Goal: Task Accomplishment & Management: Manage account settings

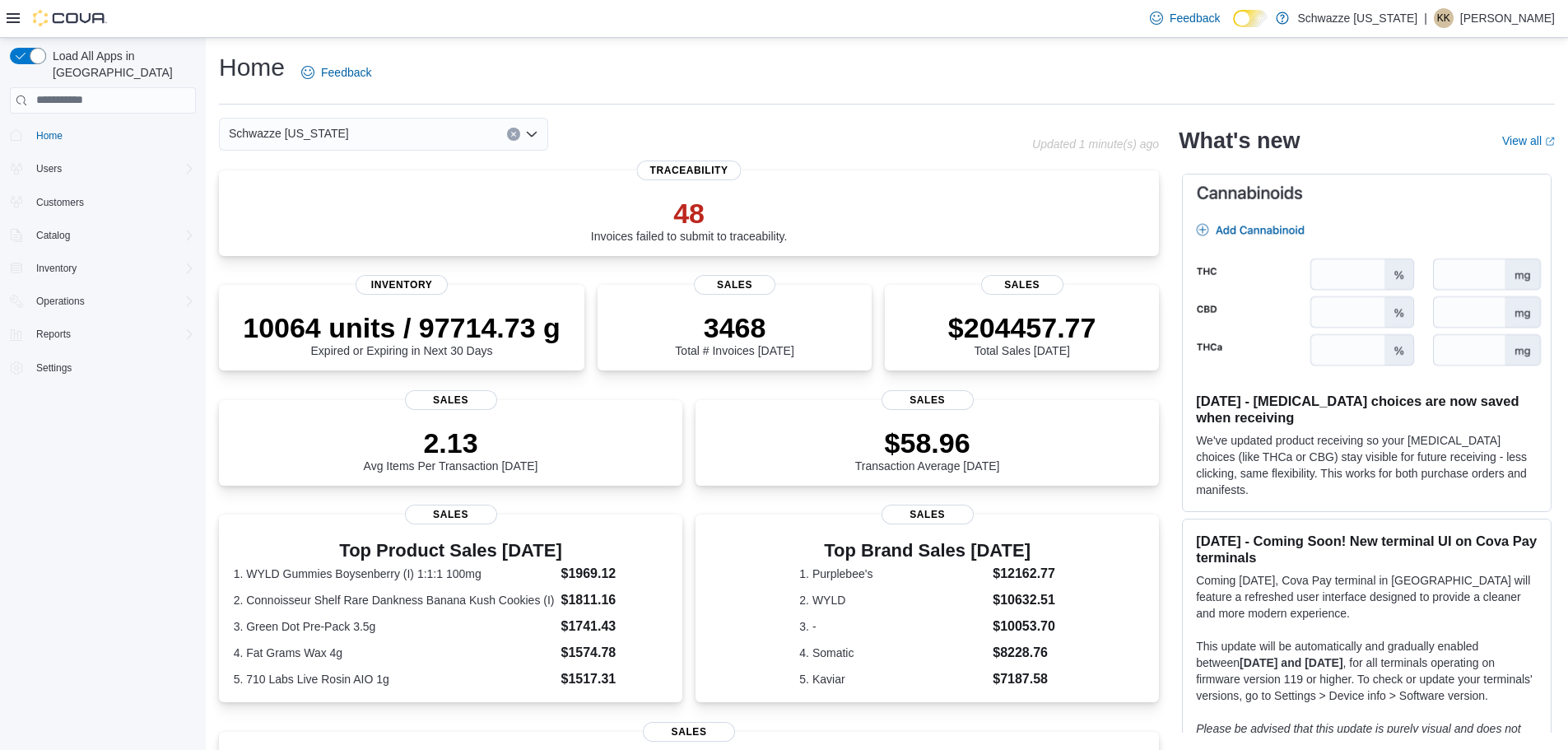
click at [194, 250] on div "Load All Apps in [GEOGRAPHIC_DATA] Home Users Customers Catalog Inventory Opera…" at bounding box center [102, 235] width 199 height 389
click at [188, 262] on icon "Complex example" at bounding box center [189, 269] width 13 height 13
click at [117, 285] on span "Adjustments (Classic)" at bounding box center [77, 292] width 95 height 13
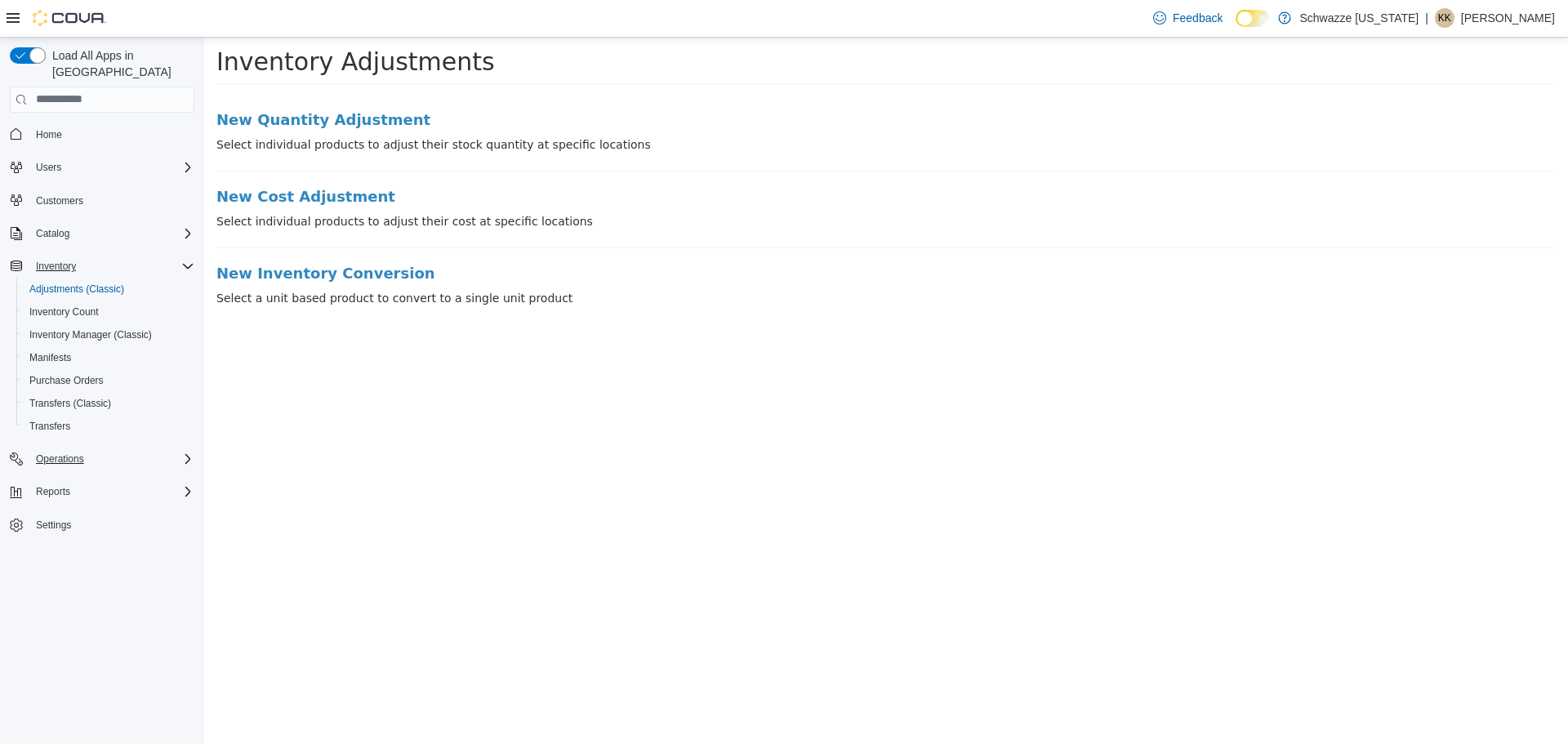
click at [128, 450] on div "Operations" at bounding box center [111, 459] width 165 height 20
click at [63, 475] on span "Cash Management" at bounding box center [70, 482] width 83 height 13
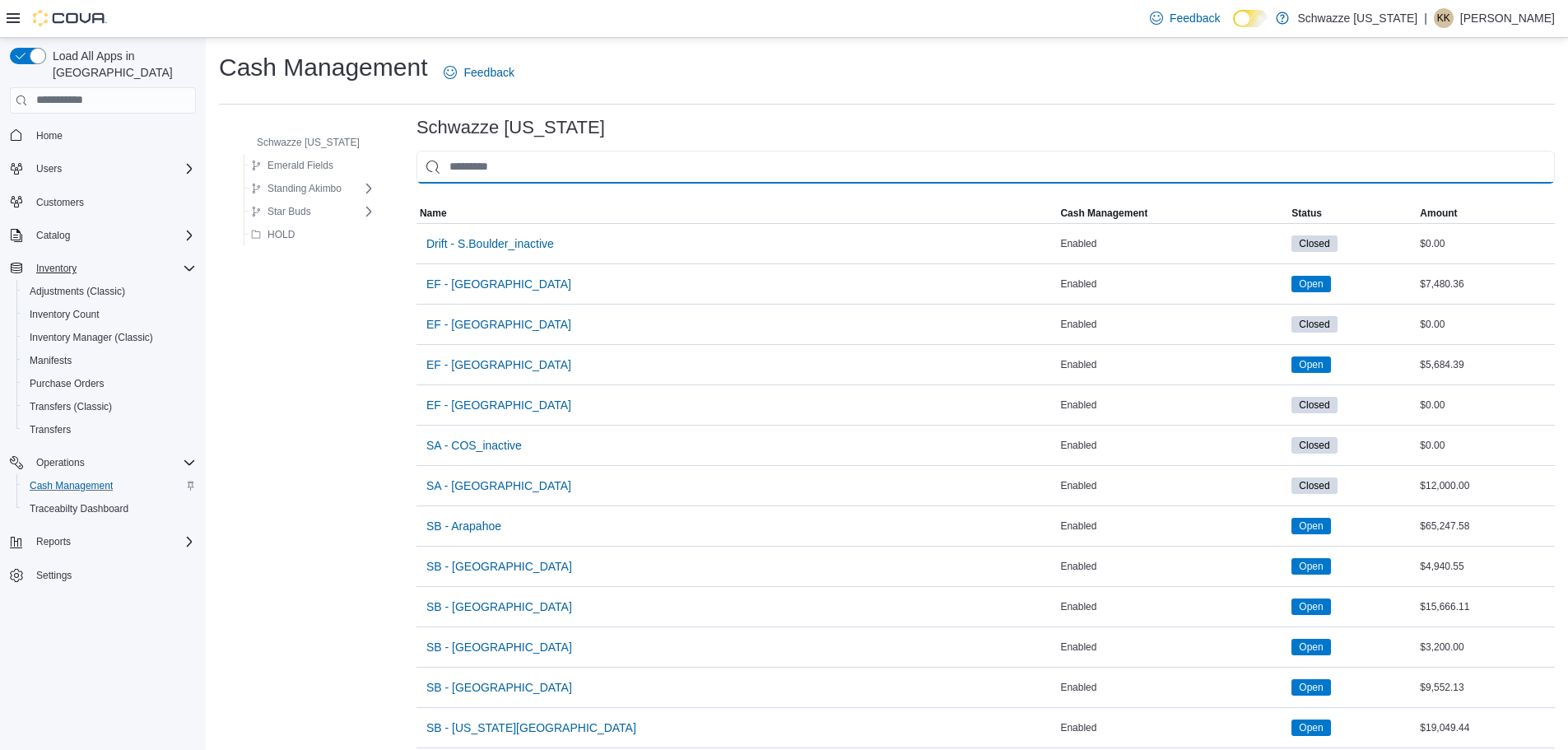
click at [519, 171] on input "This is a search bar. As you type, the results lower in the page will automatic…" at bounding box center [986, 167] width 1139 height 33
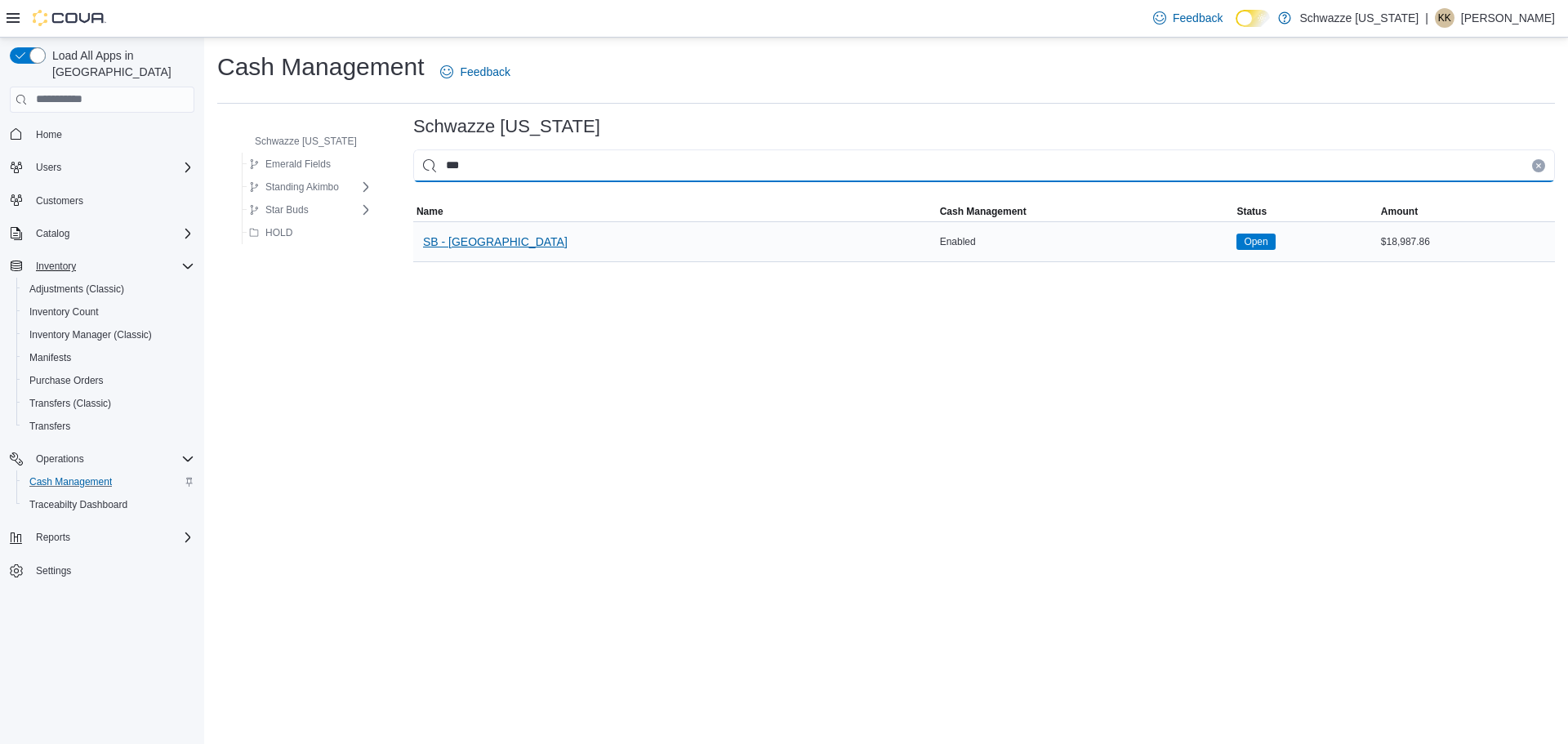
type input "***"
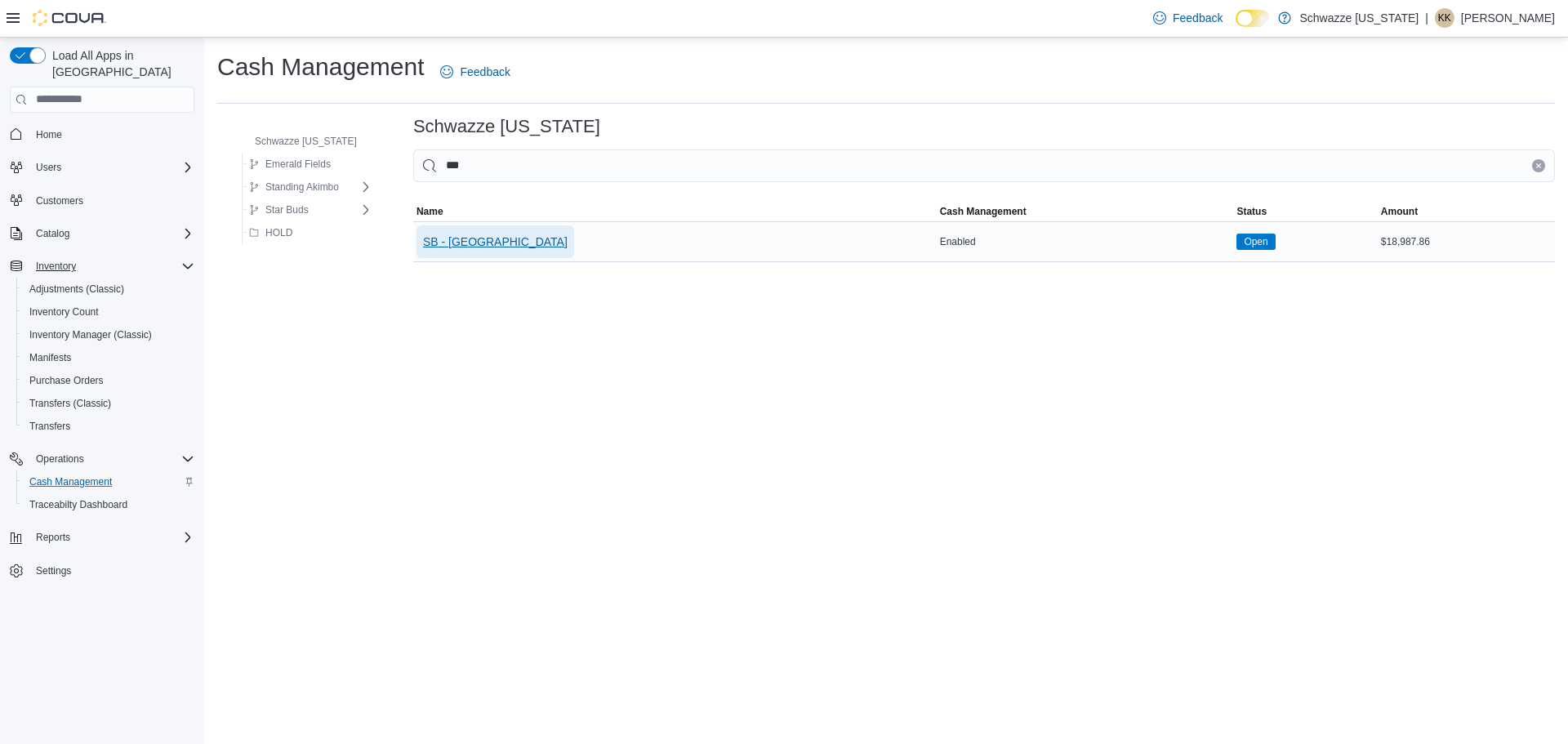
click at [511, 245] on span "SB - [GEOGRAPHIC_DATA]" at bounding box center [495, 241] width 145 height 16
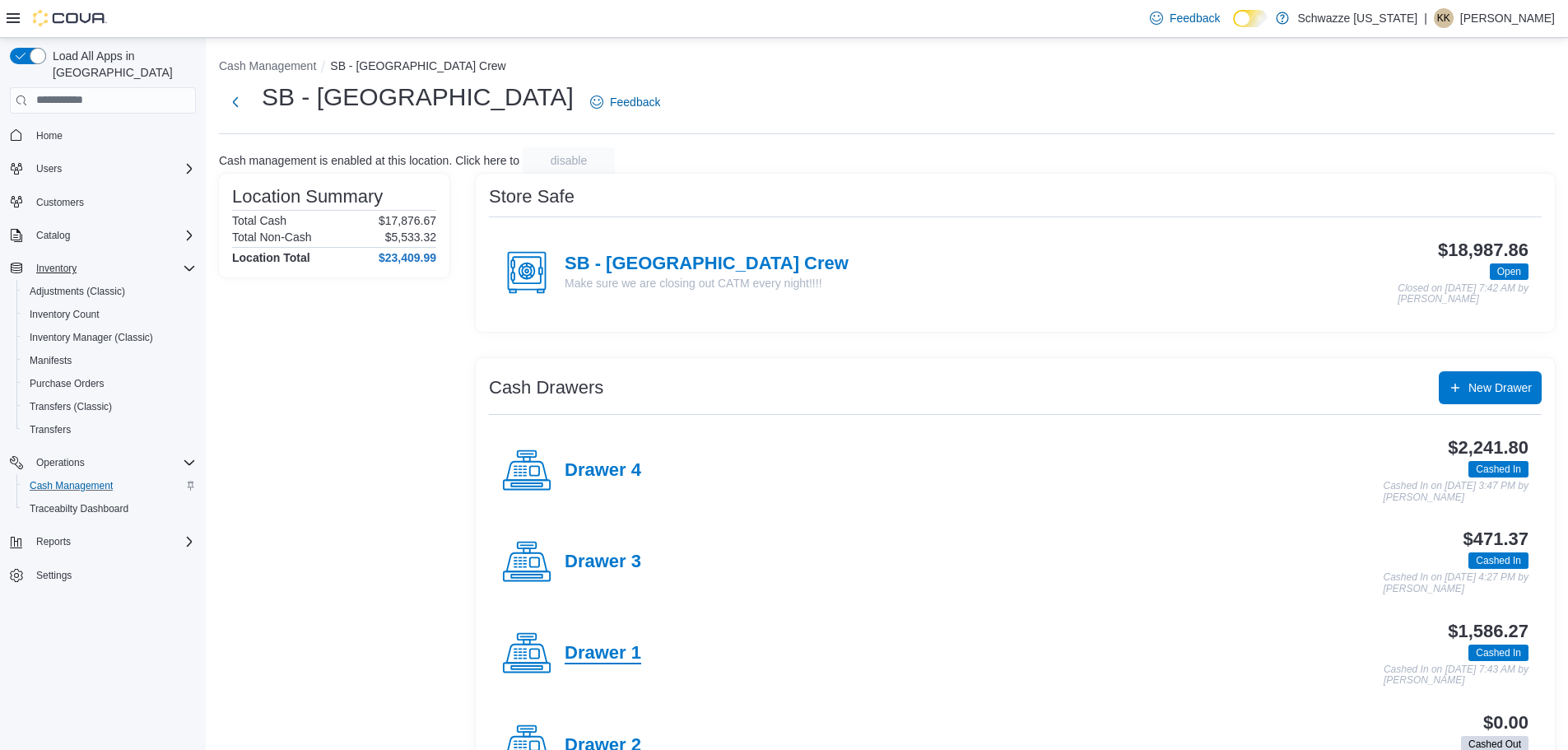
click at [603, 659] on h4 "Drawer 1" at bounding box center [603, 654] width 77 height 21
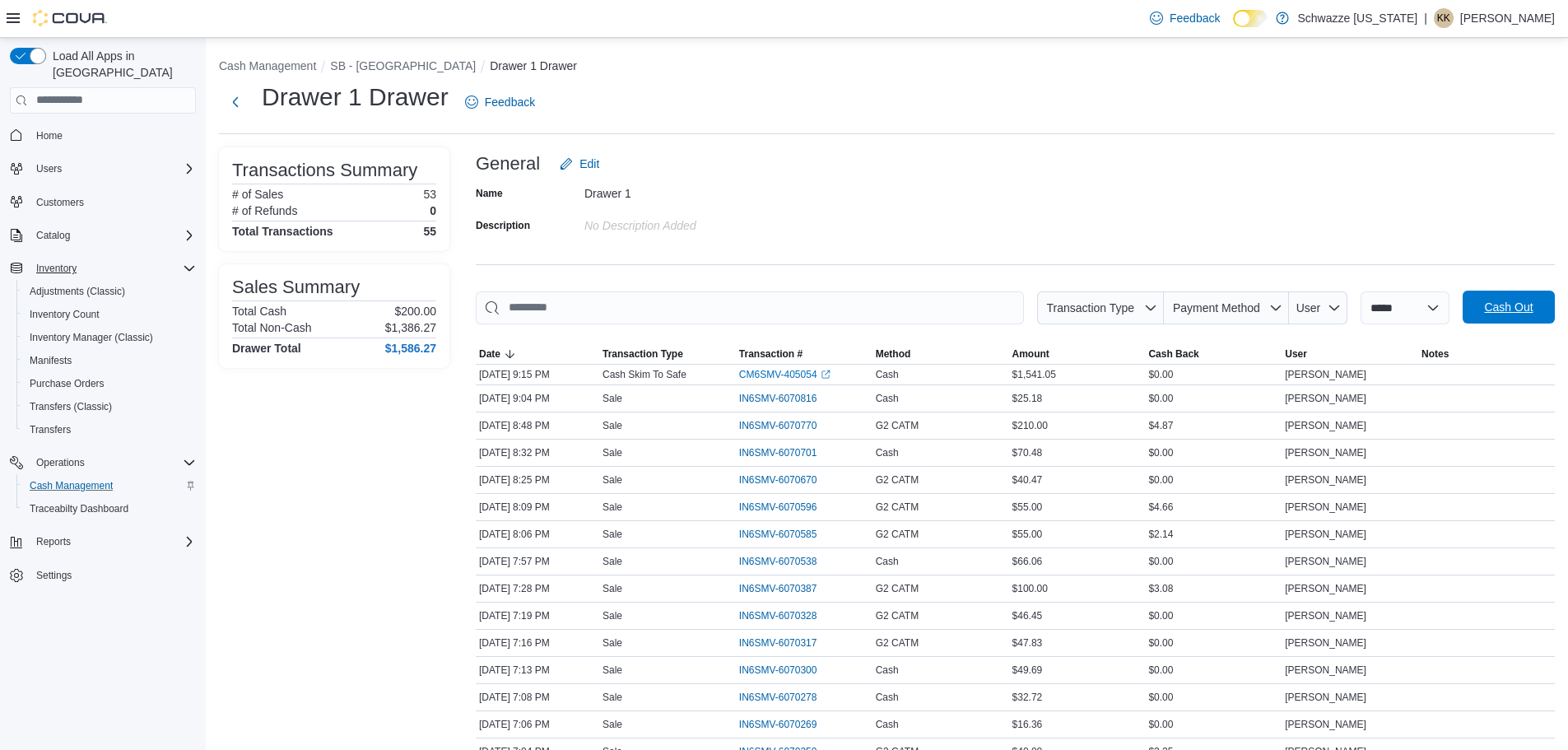
click at [1520, 312] on span "Cash Out" at bounding box center [1508, 306] width 49 height 16
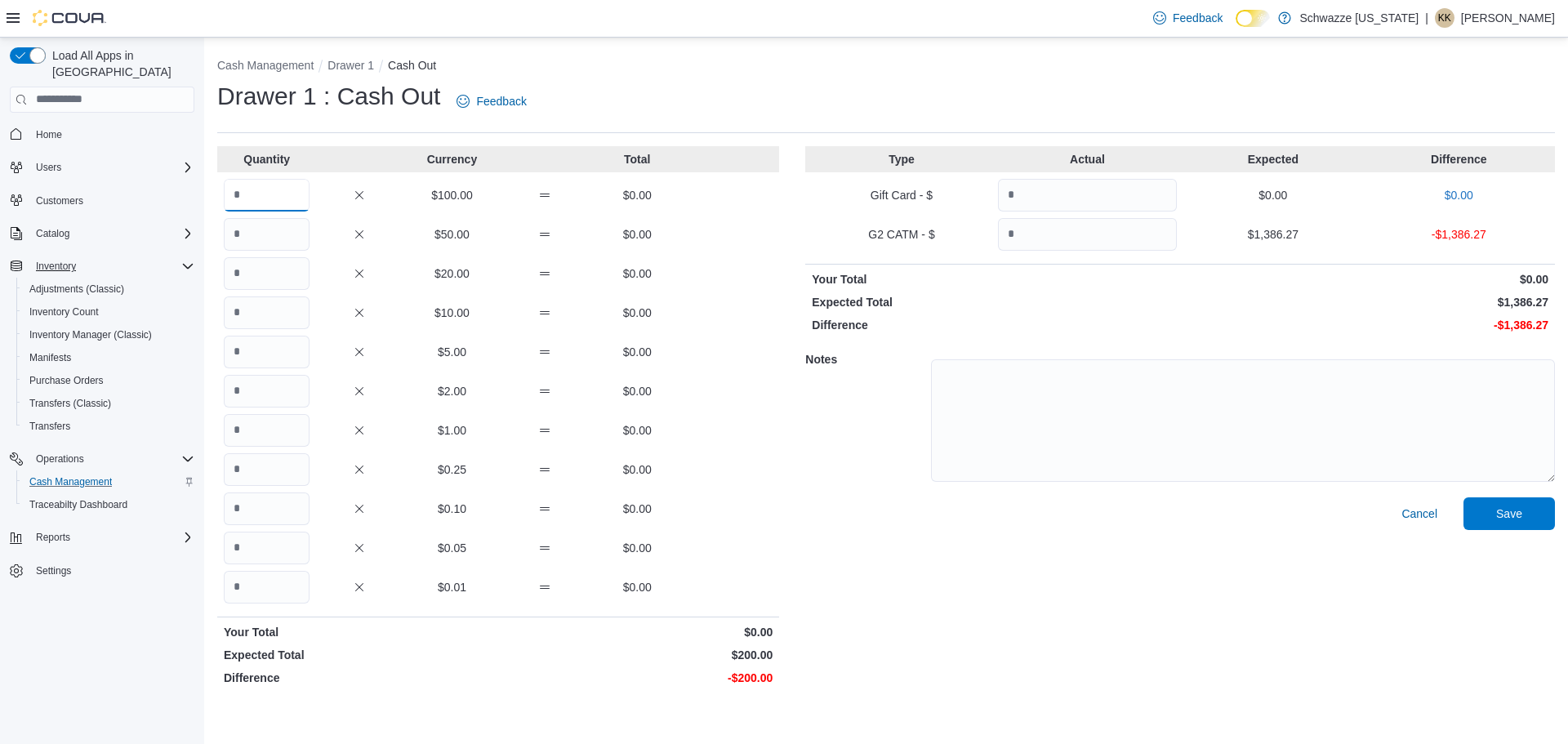
click at [272, 204] on input "Quantity" at bounding box center [267, 195] width 86 height 32
type input "*"
click at [1005, 455] on textarea at bounding box center [1242, 420] width 624 height 123
click at [1135, 242] on input "Quantity" at bounding box center [1088, 234] width 179 height 32
type input "*******"
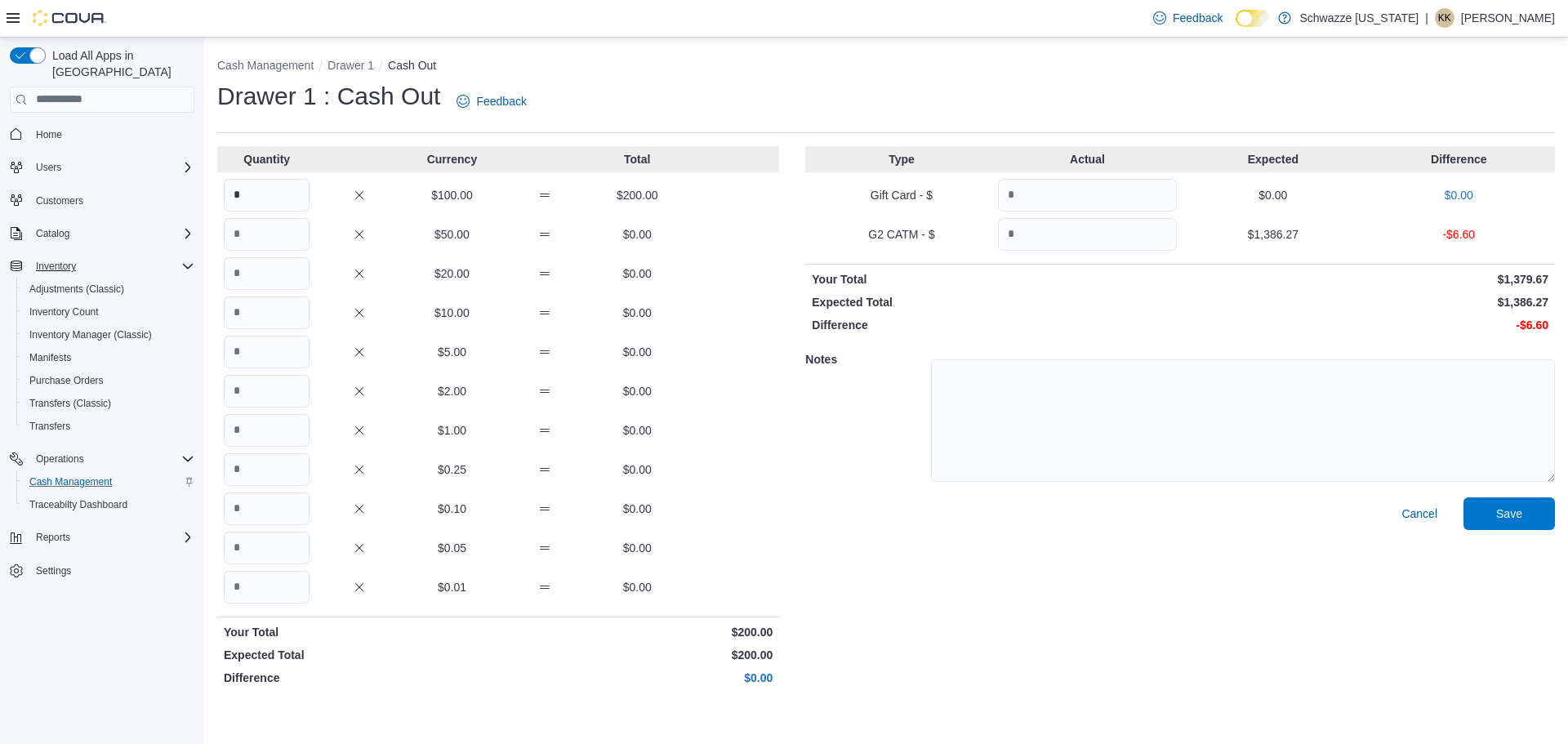
click at [1224, 347] on div at bounding box center [1242, 418] width 624 height 151
click at [1192, 412] on textarea at bounding box center [1242, 420] width 624 height 123
type textarea "*********"
click at [1530, 513] on span "Save" at bounding box center [1509, 513] width 71 height 32
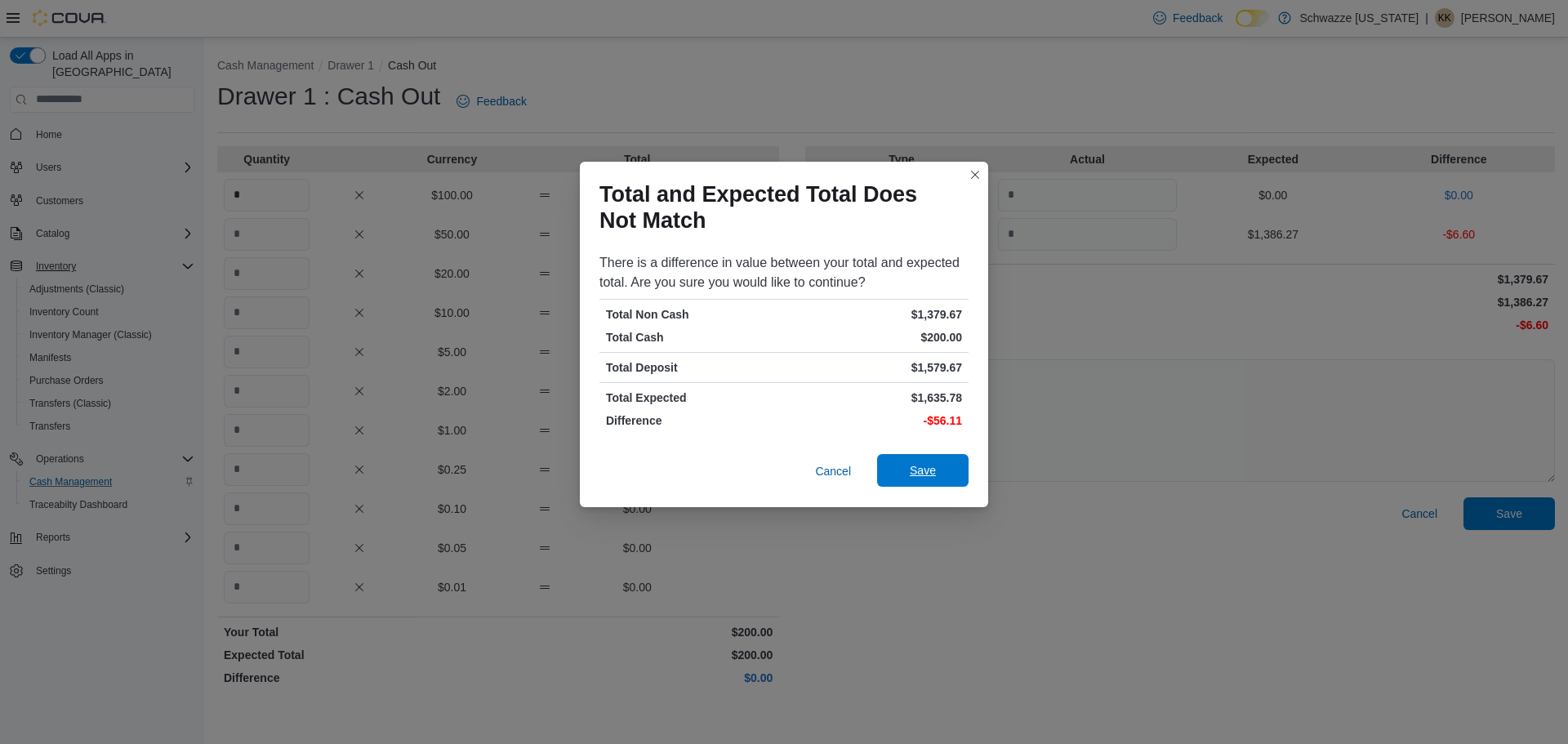
click at [918, 471] on span "Save" at bounding box center [922, 470] width 26 height 16
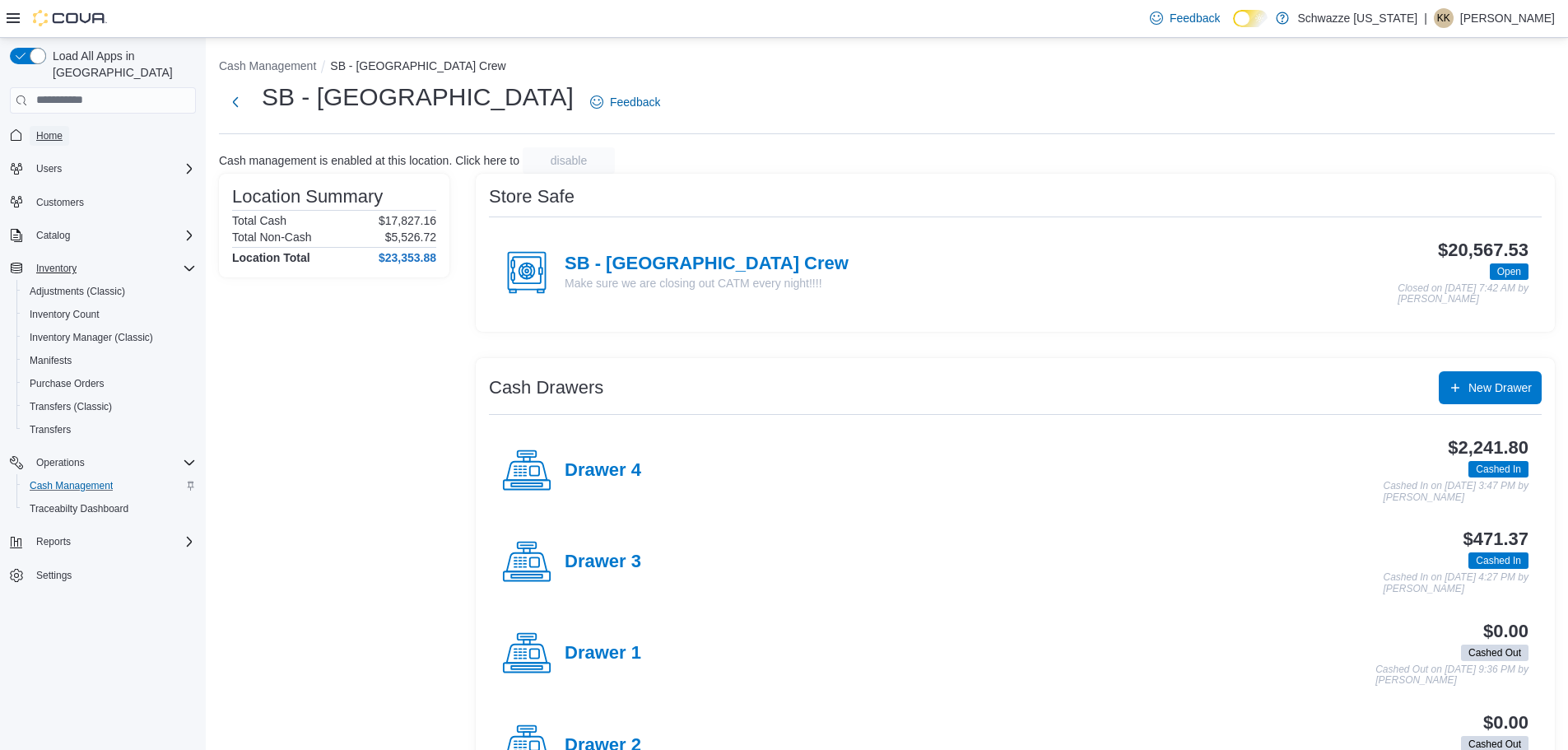
click at [61, 130] on span "Home" at bounding box center [49, 136] width 26 height 13
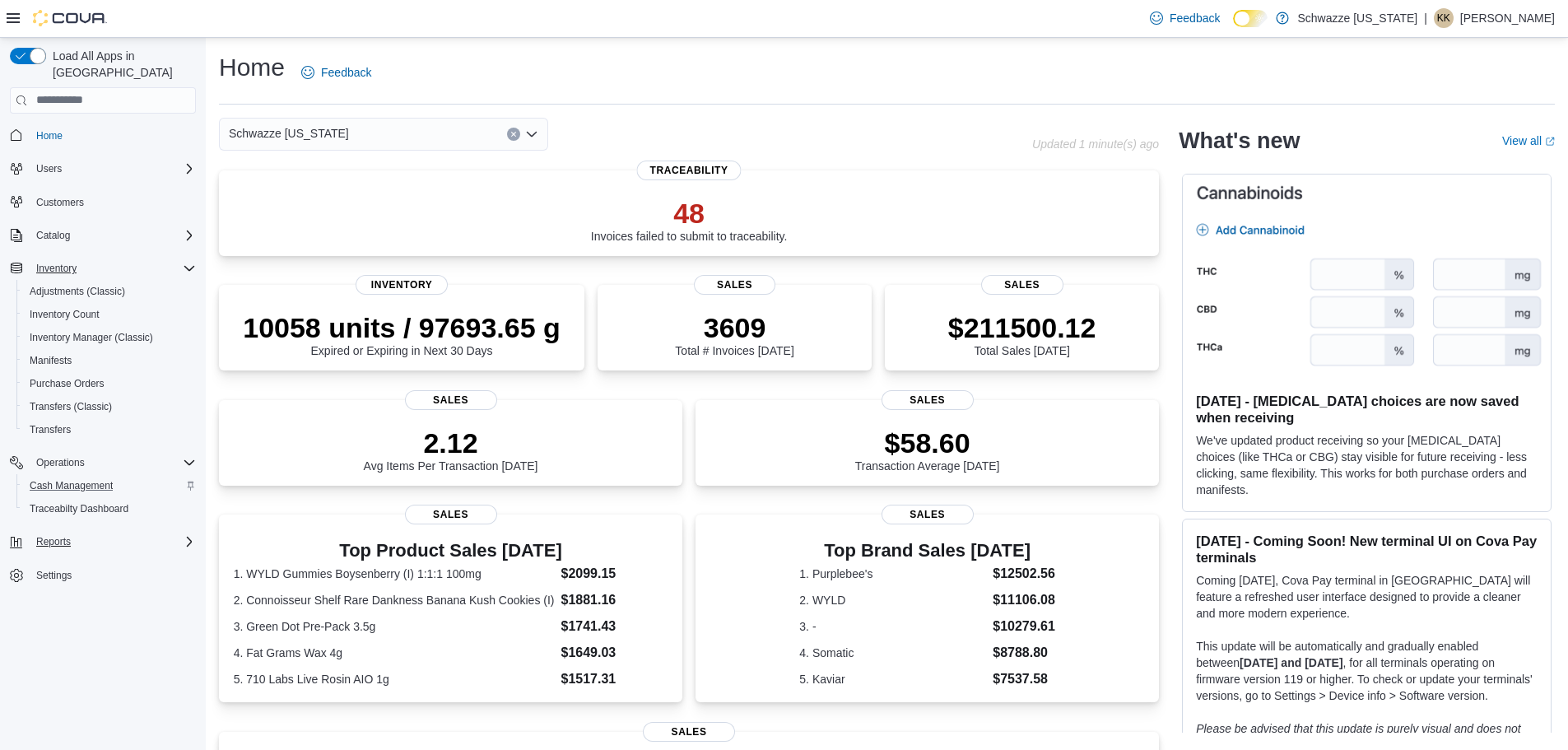
click at [187, 535] on icon "Complex example" at bounding box center [189, 542] width 13 height 13
click at [48, 650] on span "Reports" at bounding box center [47, 657] width 35 height 13
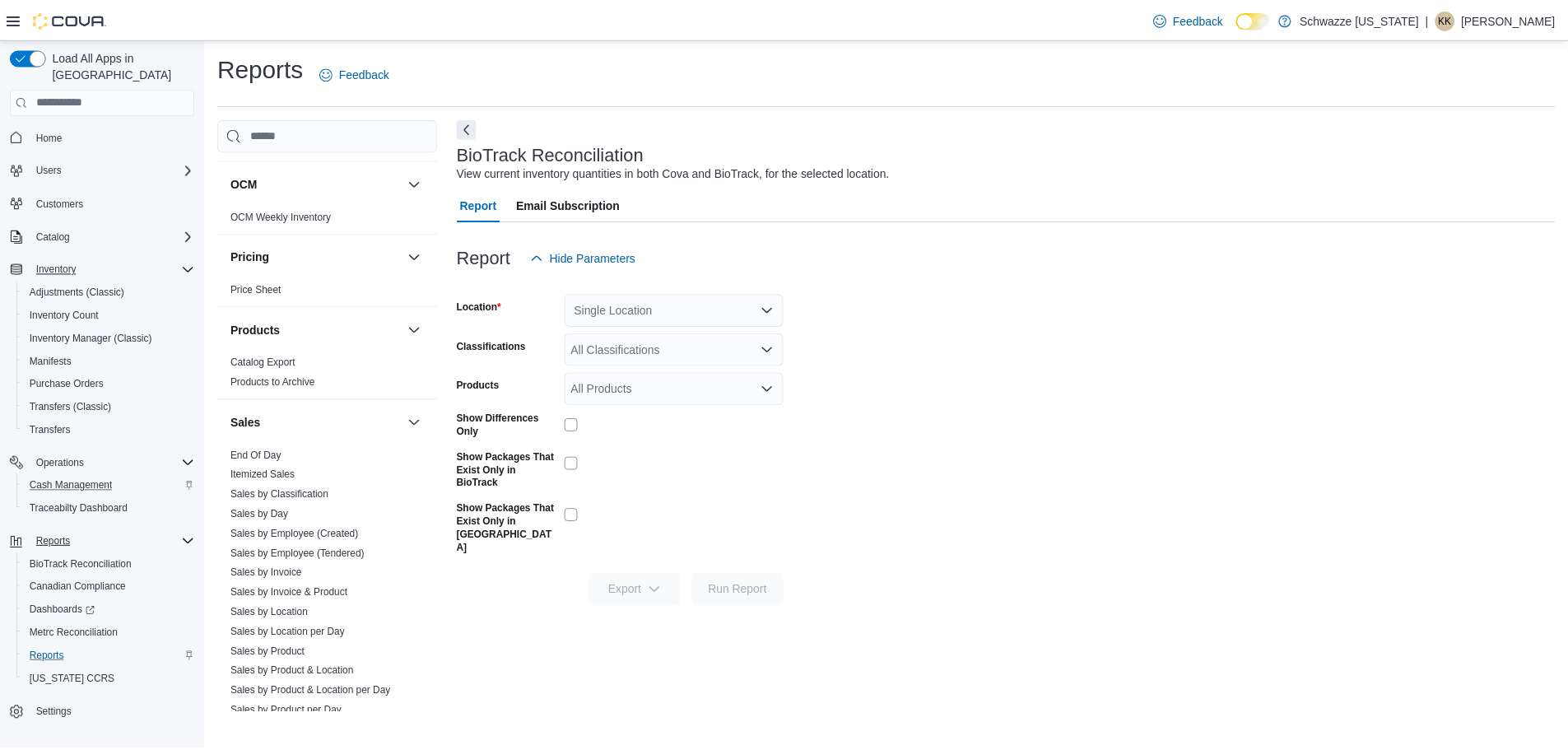
scroll to position [906, 0]
click at [277, 448] on link "End Of Day" at bounding box center [257, 448] width 51 height 12
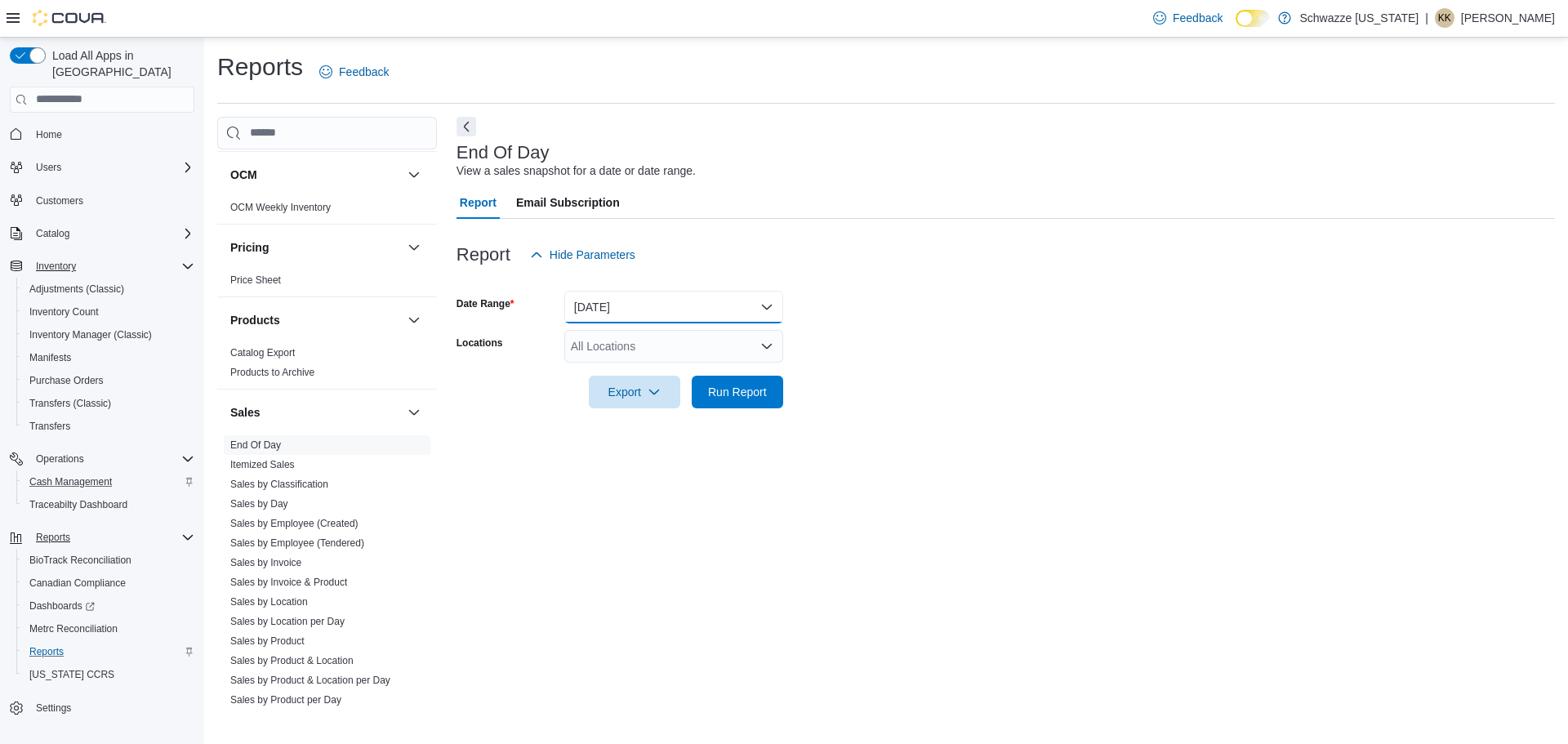
click at [655, 301] on button "[DATE]" at bounding box center [673, 307] width 219 height 32
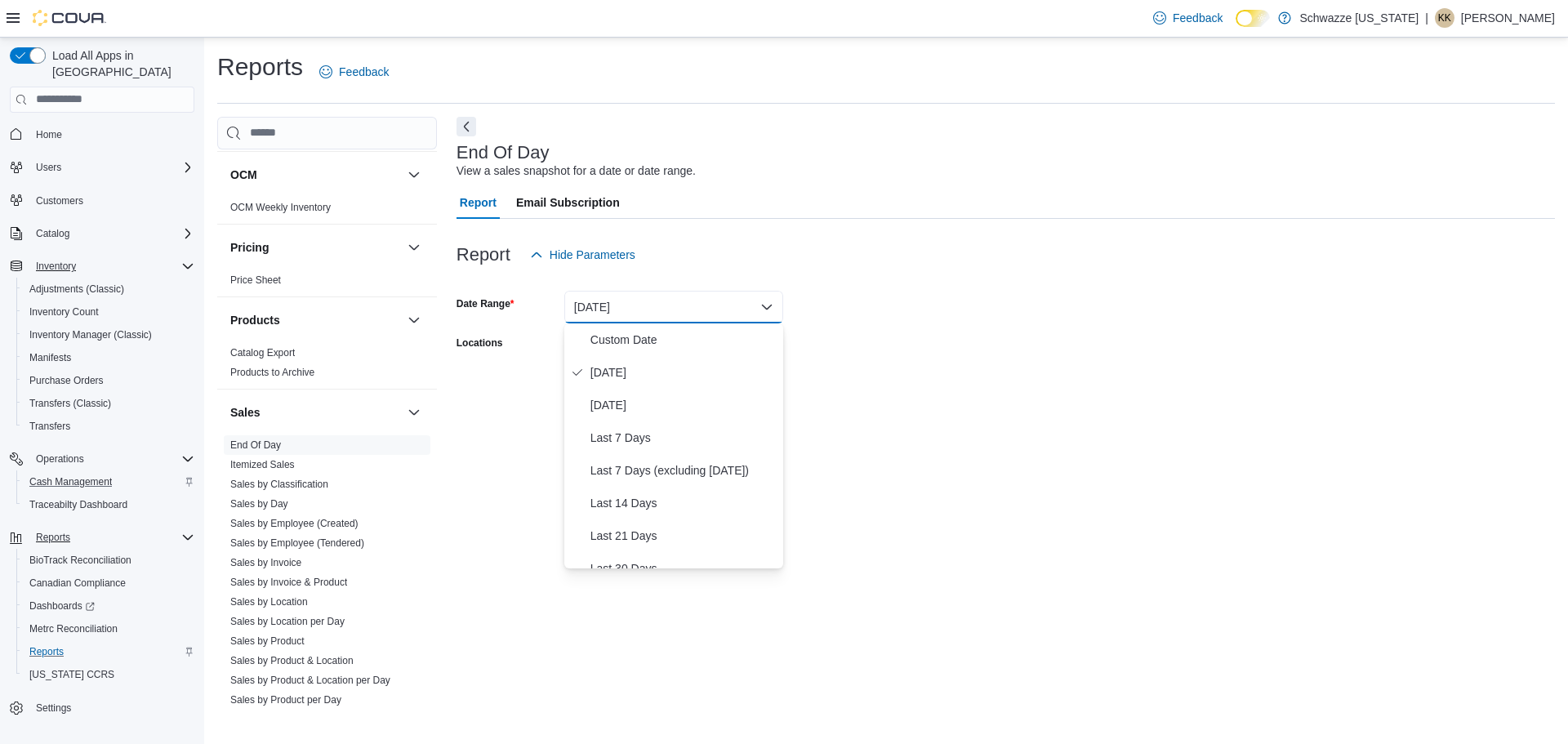
drag, startPoint x: 1096, startPoint y: 295, endPoint x: 718, endPoint y: 384, distance: 388.3
click at [1095, 297] on form "Date Range [DATE] Locations All Locations Export Run Report" at bounding box center [1005, 340] width 1098 height 137
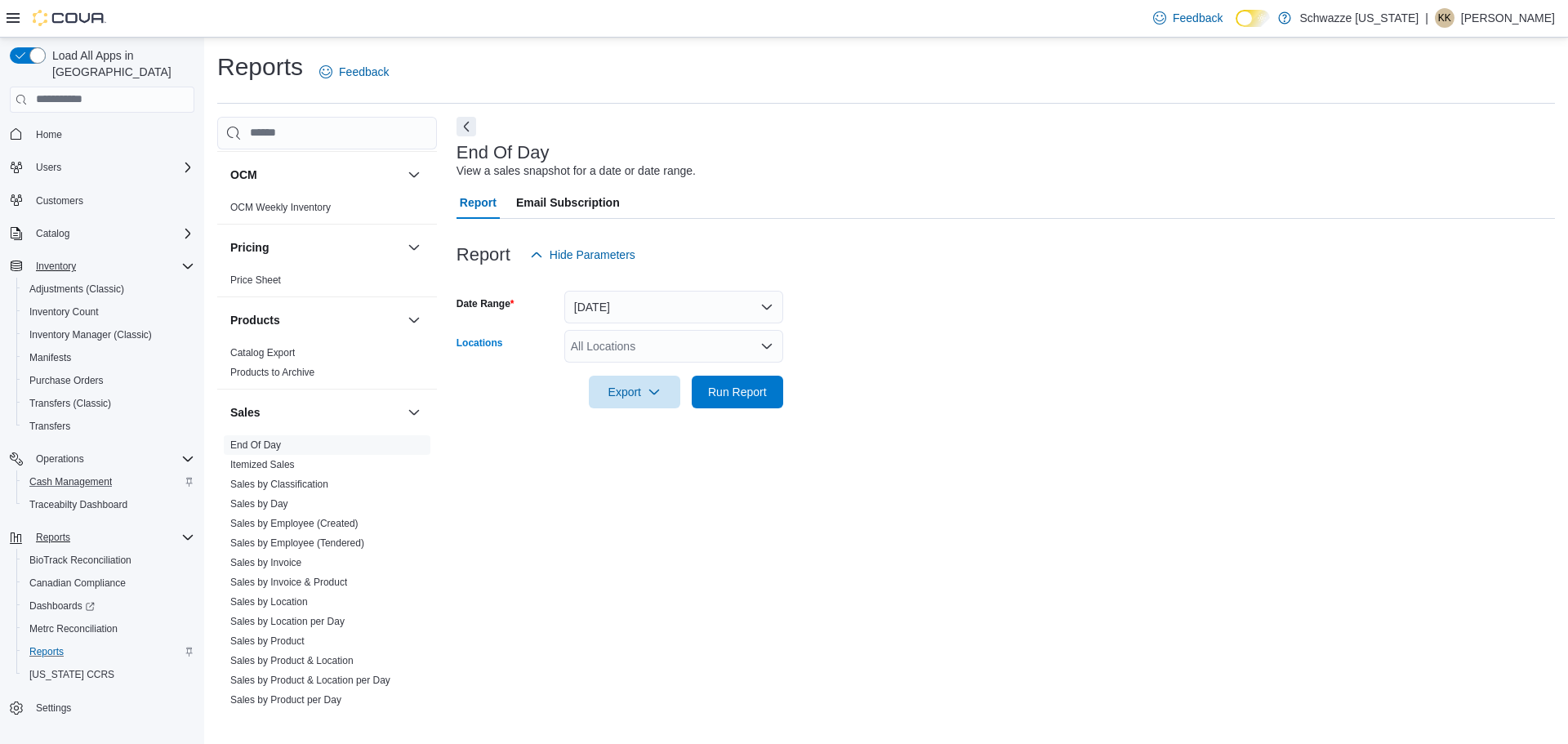
click at [685, 336] on div "All Locations" at bounding box center [673, 346] width 219 height 32
type input "***"
click at [677, 368] on span "SB - [GEOGRAPHIC_DATA]" at bounding box center [680, 373] width 145 height 16
click at [865, 336] on form "Date Range [DATE] Locations SB - [GEOGRAPHIC_DATA] Export Run Report" at bounding box center [1005, 340] width 1098 height 137
click at [752, 387] on span "Run Report" at bounding box center [737, 391] width 59 height 16
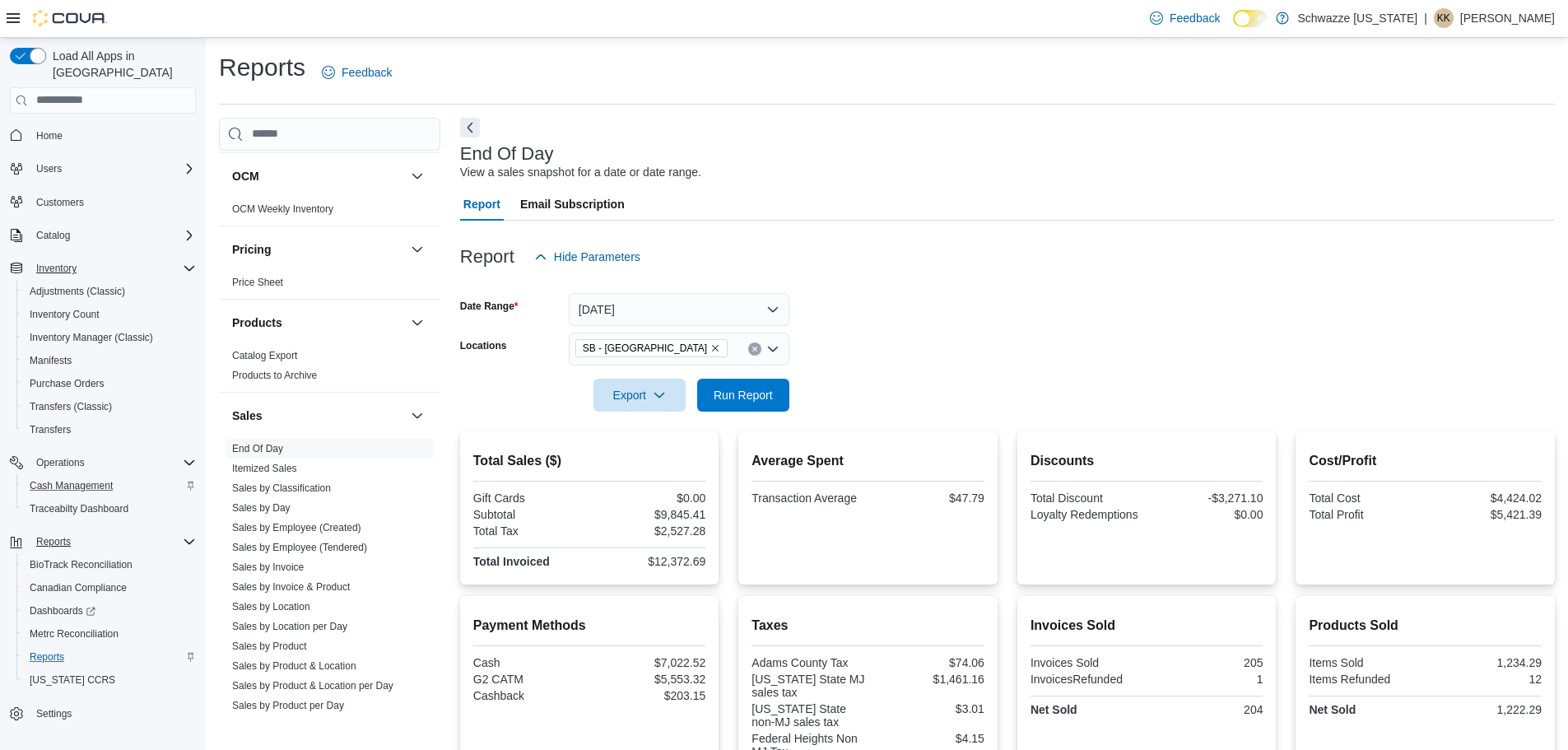
scroll to position [83, 0]
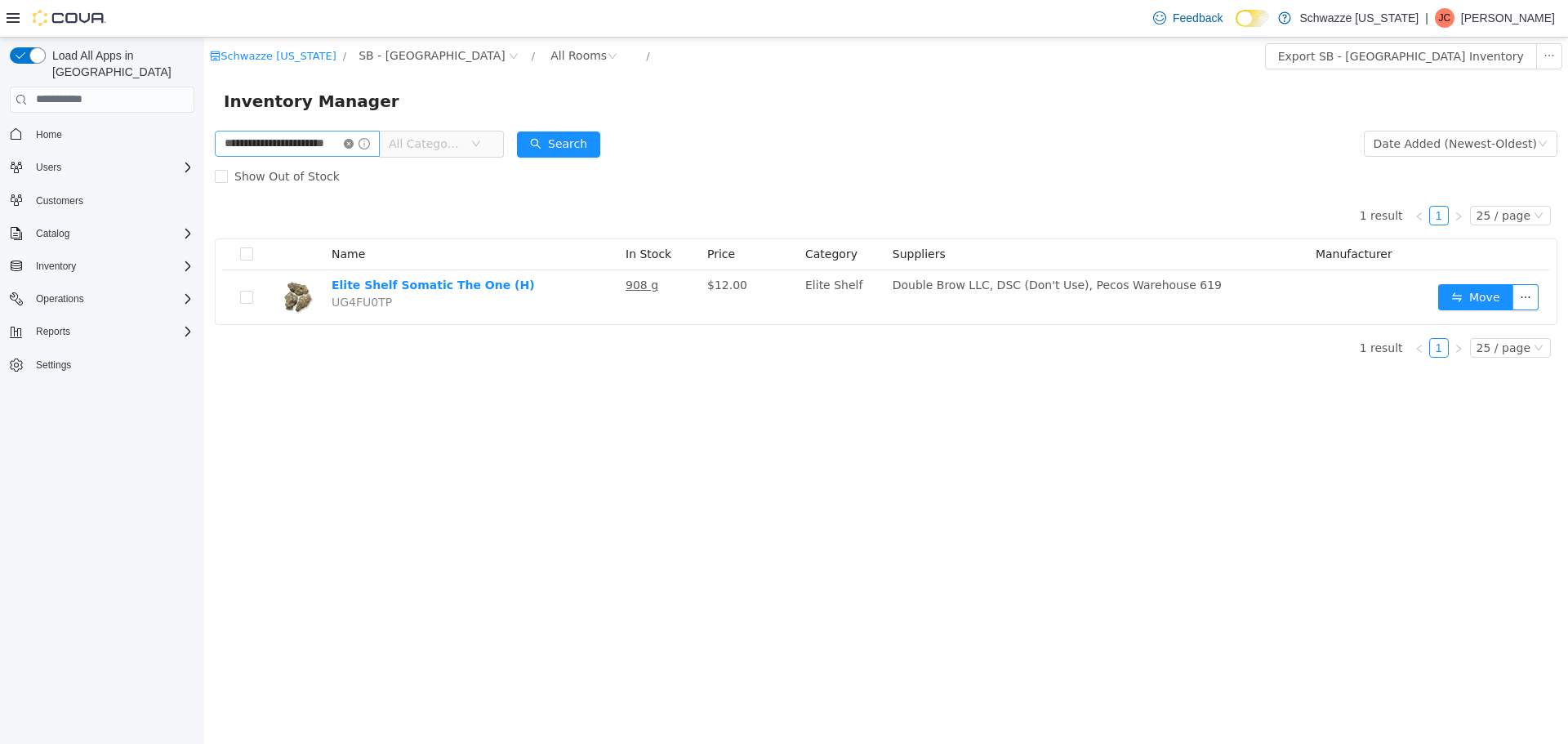
click at [353, 140] on icon "icon: close-circle" at bounding box center [349, 143] width 10 height 10
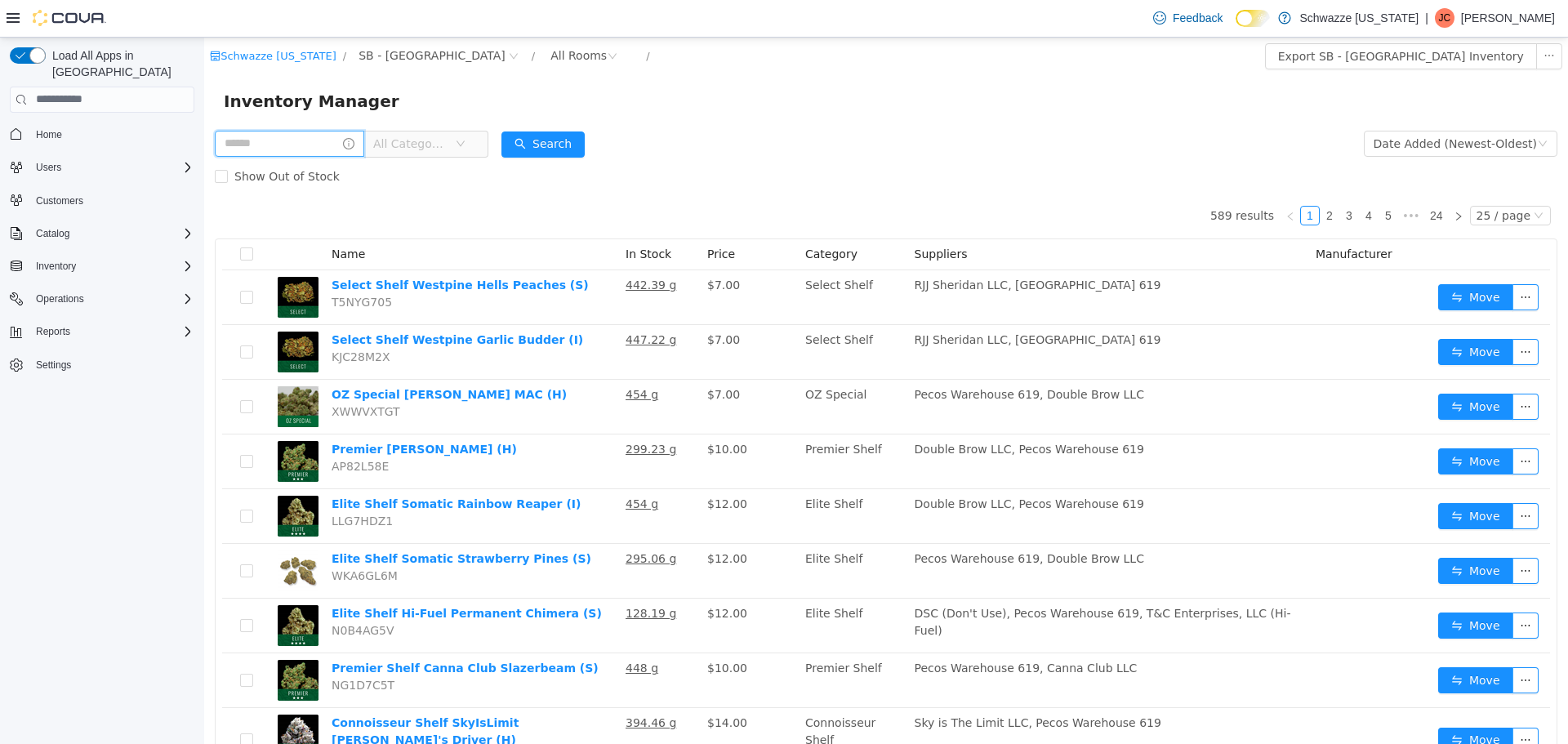
click at [296, 141] on input "text" at bounding box center [289, 142] width 150 height 26
type input "******"
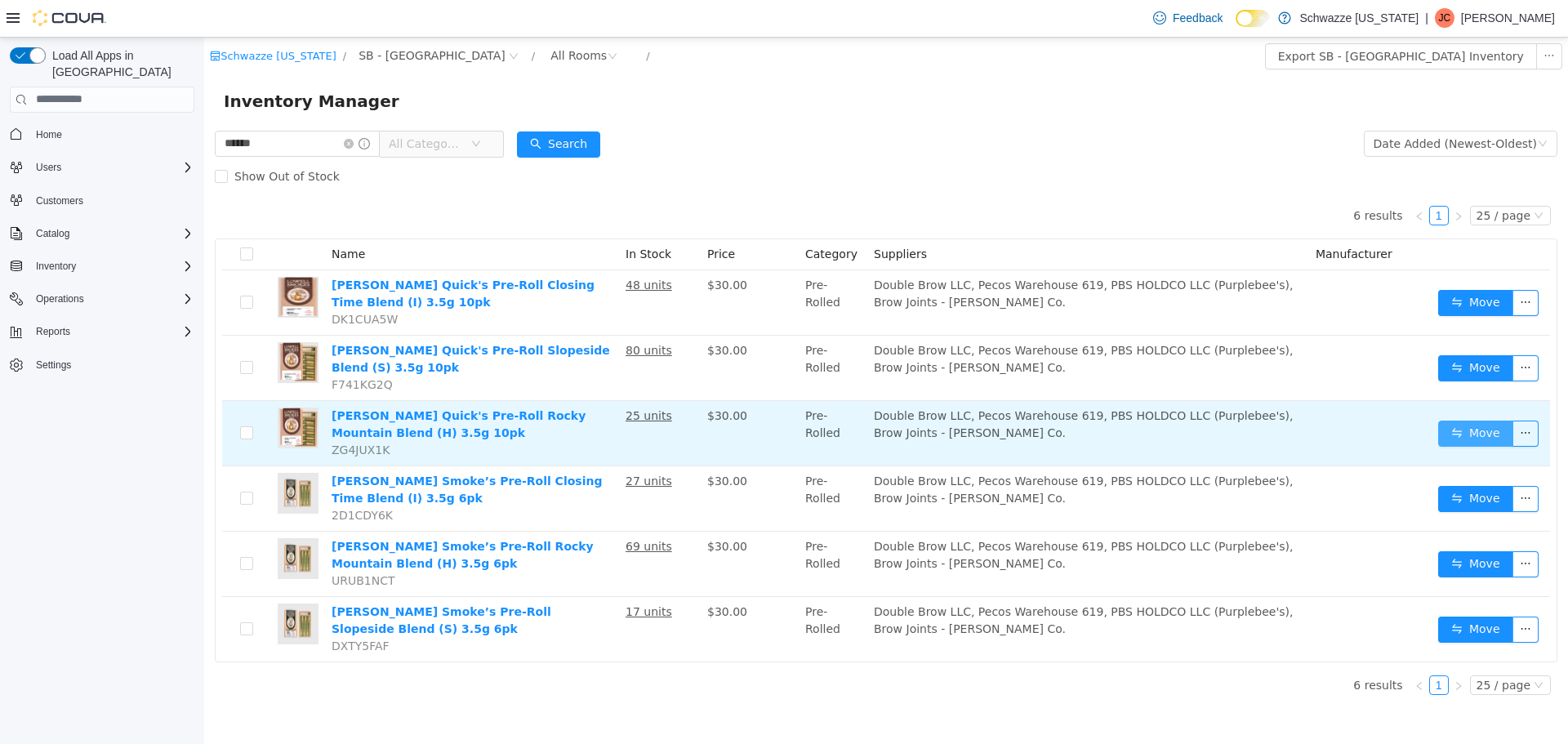
click at [1462, 420] on button "Move" at bounding box center [1476, 432] width 75 height 26
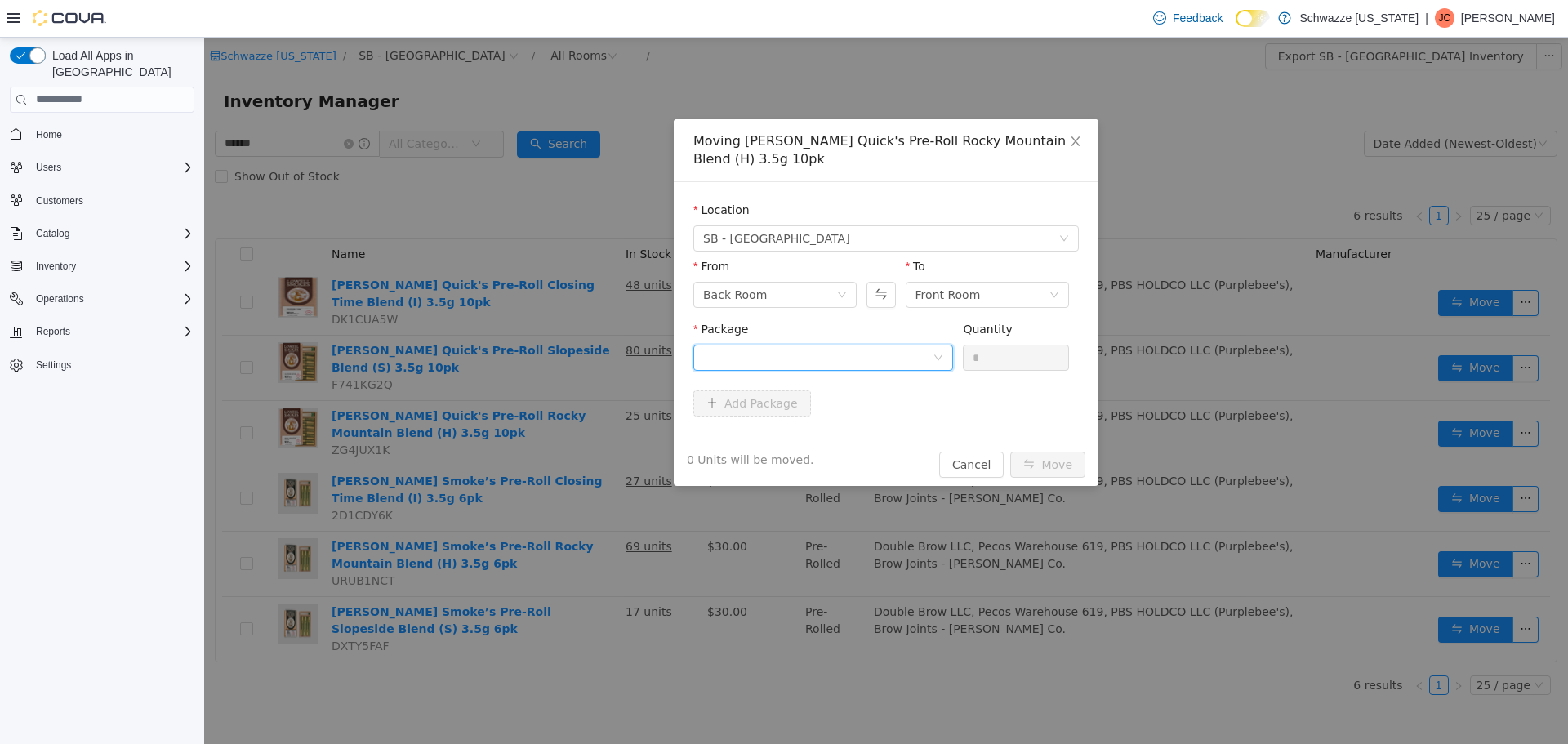
click at [760, 357] on div at bounding box center [817, 357] width 230 height 25
click at [782, 427] on span "Quantity : 25 Units" at bounding box center [753, 433] width 100 height 13
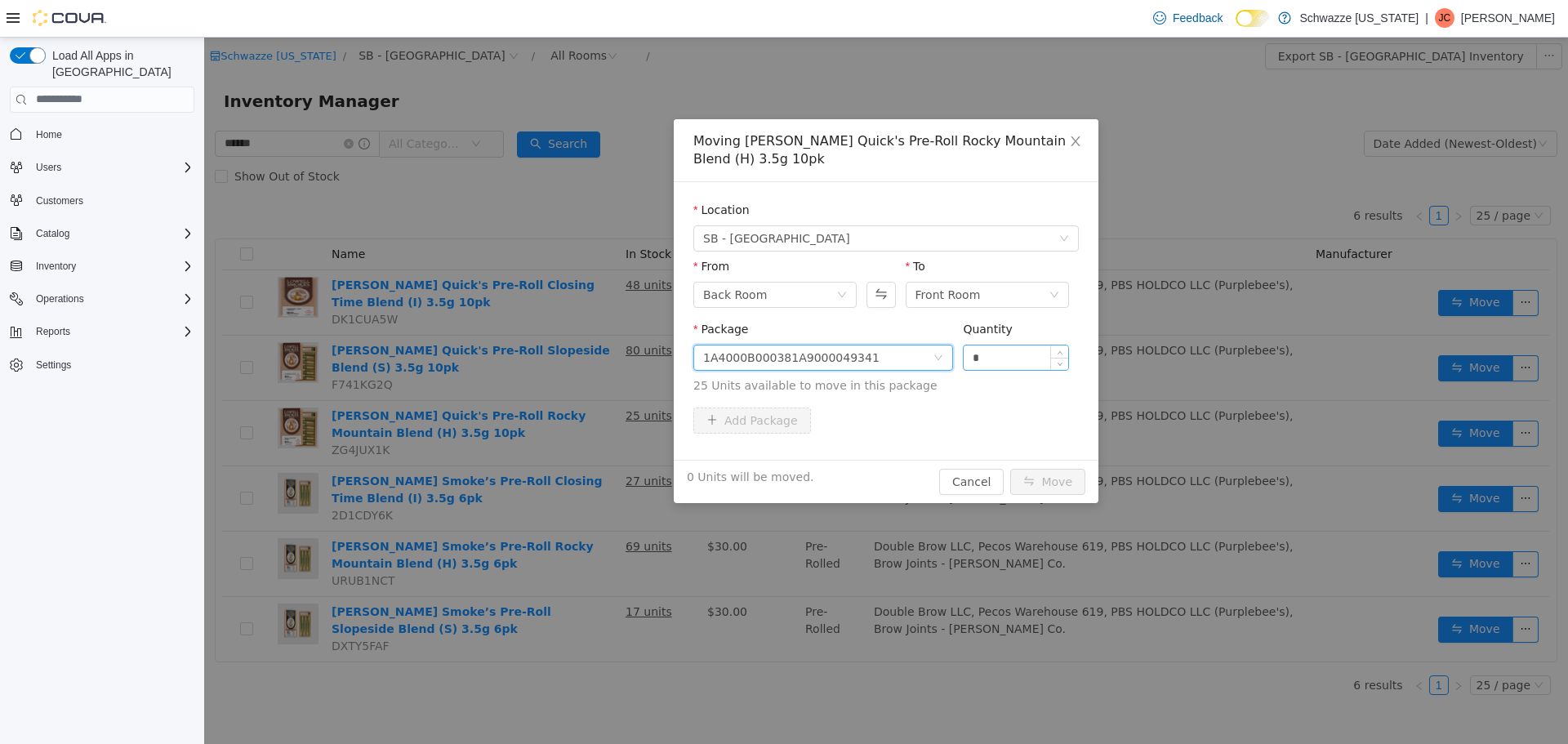
click at [1024, 359] on input "*" at bounding box center [1016, 357] width 105 height 25
type input "**"
click at [1048, 473] on button "Move" at bounding box center [1047, 480] width 75 height 26
